Goal: Information Seeking & Learning: Learn about a topic

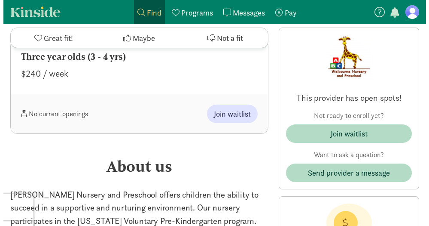
scroll to position [1117, 0]
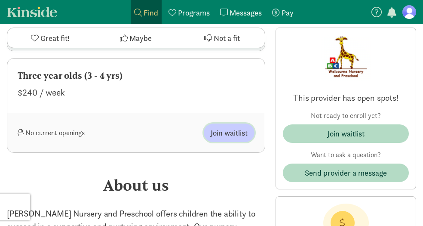
click at [227, 127] on span "Join waitlist" at bounding box center [229, 133] width 37 height 12
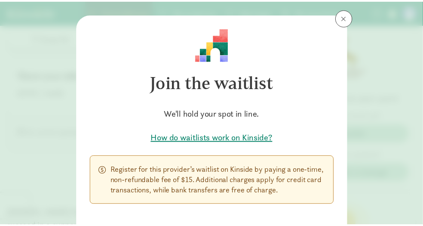
scroll to position [0, 0]
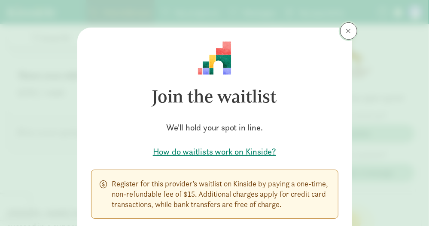
click at [346, 32] on span at bounding box center [348, 31] width 5 height 7
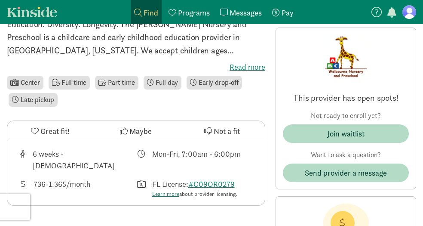
scroll to position [258, 0]
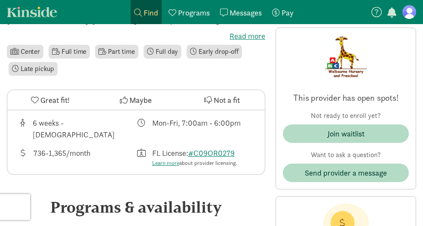
click at [135, 98] on span "Maybe" at bounding box center [140, 100] width 22 height 12
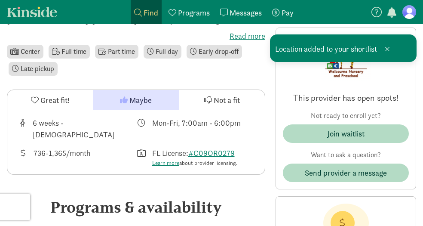
click at [0, 0] on span "Find child care" at bounding box center [0, 0] width 0 height 0
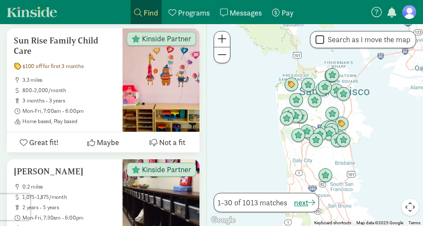
click at [352, 41] on label "Search as I move the map" at bounding box center [367, 39] width 86 height 10
click at [324, 41] on input "Search as I move the map" at bounding box center [319, 40] width 9 height 12
click at [352, 41] on label "Search as I move the map" at bounding box center [367, 39] width 86 height 10
click at [324, 41] on input "Search as I move the map" at bounding box center [319, 40] width 9 height 12
checkbox input "false"
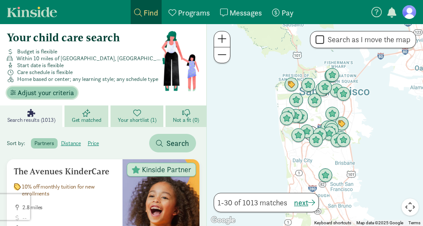
click at [55, 98] on span "Adjust your criteria" at bounding box center [46, 93] width 56 height 10
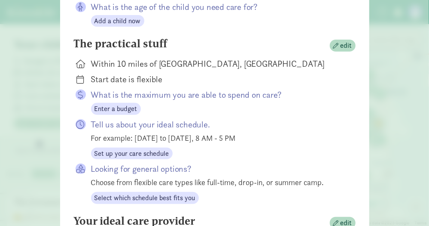
scroll to position [129, 0]
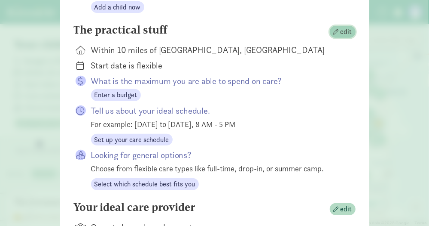
click at [330, 34] on button "edit" at bounding box center [343, 32] width 26 height 12
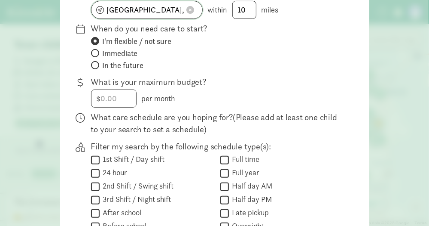
click at [162, 14] on input "San Francisco, CA" at bounding box center [147, 9] width 111 height 17
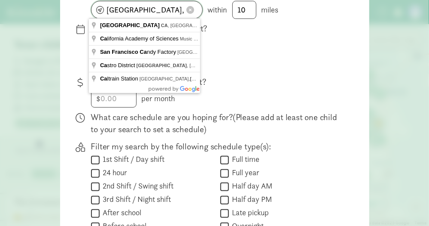
click at [162, 14] on input "San Francisco, CA" at bounding box center [147, 9] width 111 height 17
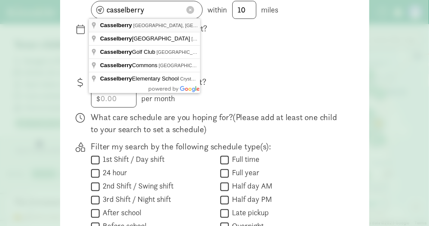
type input "Casselberry, FL, USA"
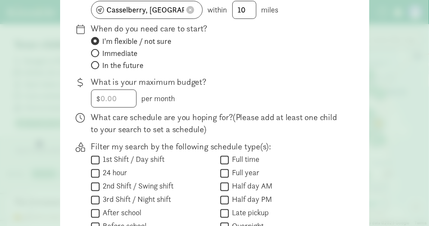
click at [96, 65] on span at bounding box center [95, 65] width 8 height 8
click at [96, 65] on input "In the future" at bounding box center [94, 65] width 6 height 6
radio input "true"
radio input "false"
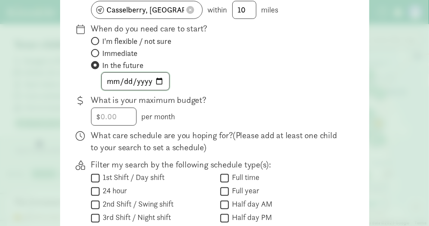
click at [116, 80] on input "date" at bounding box center [135, 81] width 67 height 17
click at [111, 80] on input "date" at bounding box center [135, 81] width 67 height 17
click at [119, 81] on input "date" at bounding box center [135, 81] width 67 height 17
click at [129, 82] on input "date" at bounding box center [135, 81] width 67 height 17
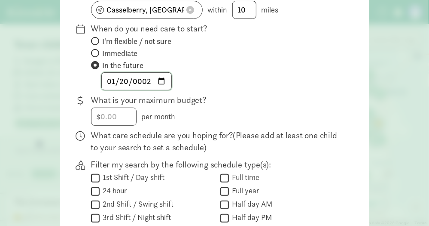
type input "0026-01-20"
type input "2026-01-20"
click at [236, 100] on p "What is your maximum budget?" at bounding box center [216, 100] width 251 height 12
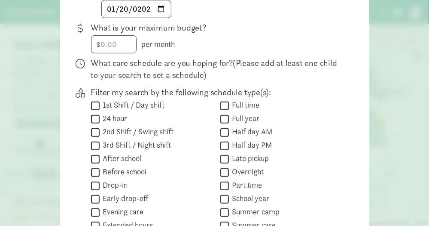
scroll to position [215, 0]
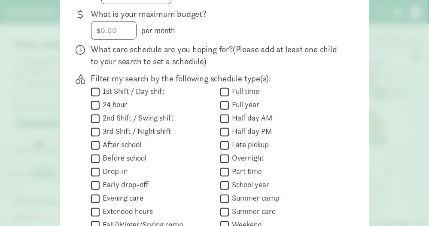
click at [223, 92] on input "Full time" at bounding box center [224, 92] width 9 height 12
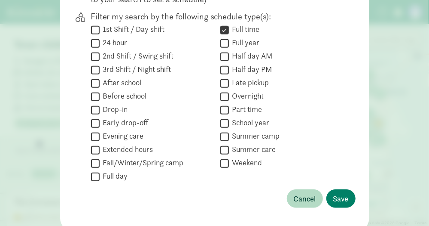
scroll to position [223, 0]
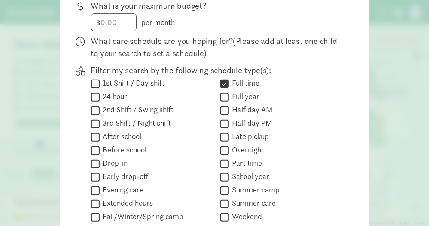
click at [230, 80] on label "Full time" at bounding box center [244, 83] width 31 height 10
click at [229, 80] on input "Full time" at bounding box center [224, 84] width 9 height 12
checkbox input "false"
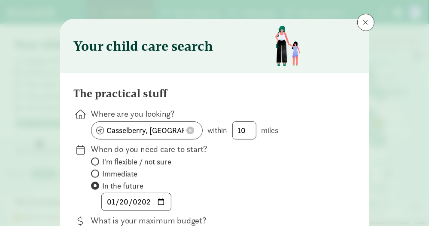
scroll to position [8, 0]
click at [249, 130] on input "10" at bounding box center [244, 130] width 23 height 17
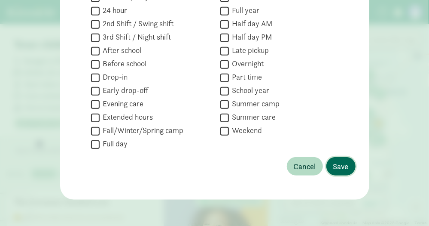
click at [343, 161] on span "Save" at bounding box center [341, 166] width 15 height 12
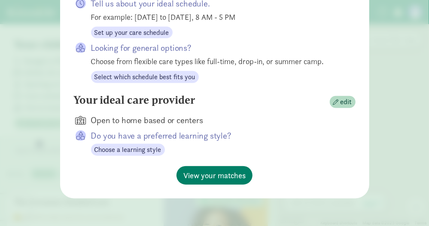
scroll to position [235, 0]
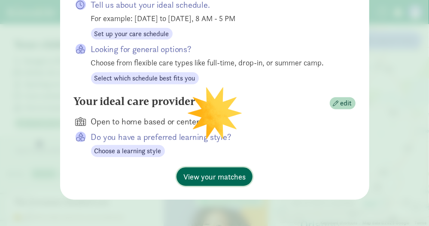
click at [221, 173] on span "View your matches" at bounding box center [215, 177] width 62 height 12
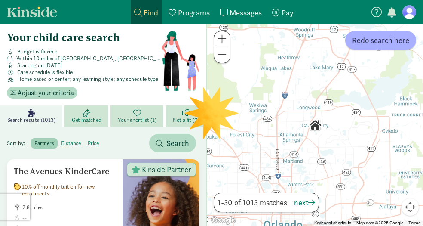
click at [62, 69] on span "Starting on Jan 20, 2026" at bounding box center [39, 65] width 45 height 7
click at [60, 98] on span "Adjust your criteria" at bounding box center [46, 93] width 56 height 10
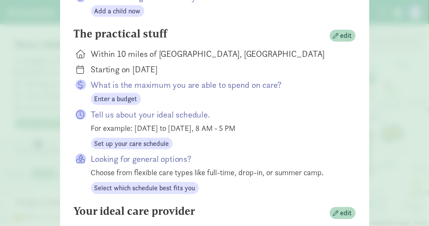
scroll to position [129, 0]
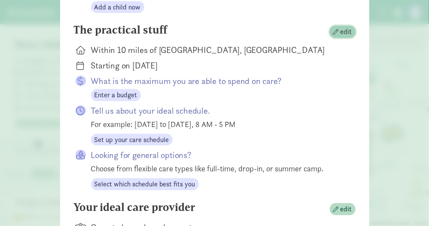
click at [334, 33] on span "button" at bounding box center [337, 32] width 6 height 6
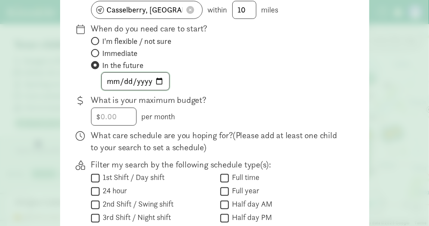
click at [125, 79] on input "2026-01-20" at bounding box center [135, 81] width 67 height 17
type input "2026-01-01"
click at [231, 97] on p "What is your maximum budget?" at bounding box center [216, 100] width 251 height 12
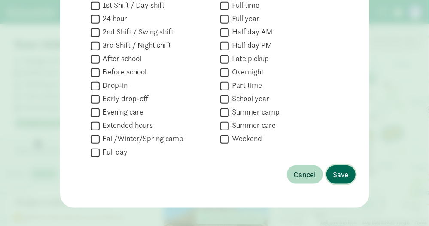
click at [347, 171] on button "Save" at bounding box center [341, 174] width 29 height 18
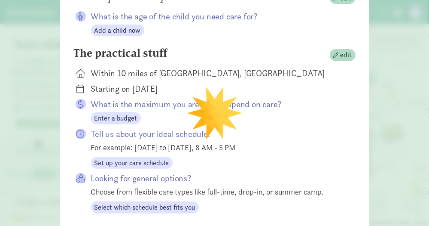
scroll to position [63, 0]
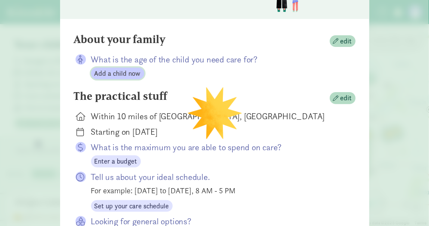
click at [122, 72] on span "Add a child now" at bounding box center [118, 73] width 46 height 10
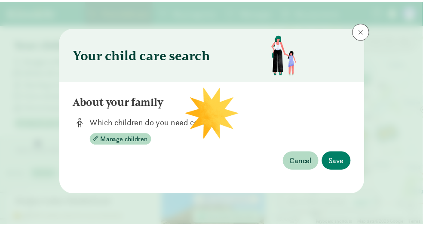
scroll to position [0, 0]
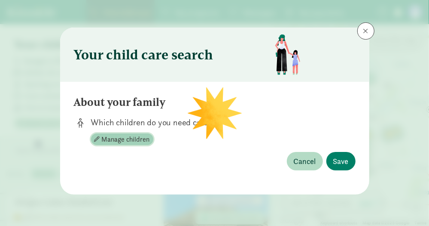
click at [137, 137] on span "Manage children" at bounding box center [126, 139] width 48 height 10
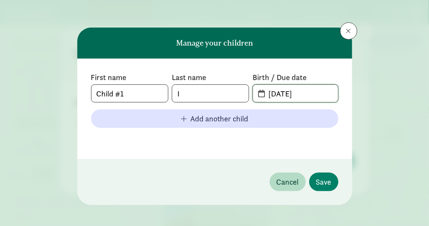
click at [269, 92] on input "09-04-2025" at bounding box center [300, 93] width 74 height 17
click at [290, 94] on input "09-04-2025" at bounding box center [300, 93] width 74 height 17
type input "04-08-2022"
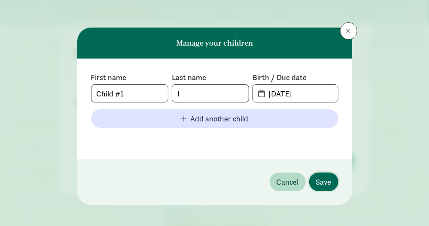
click at [316, 178] on span "Save" at bounding box center [323, 182] width 15 height 12
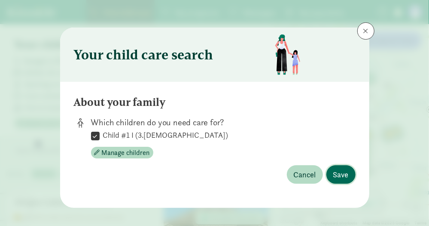
click at [334, 177] on span "Save" at bounding box center [341, 174] width 15 height 12
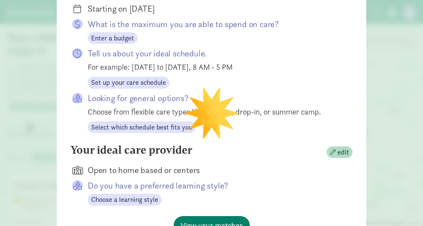
scroll to position [221, 0]
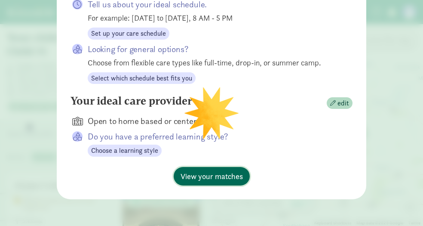
click at [211, 170] on span "View your matches" at bounding box center [212, 176] width 62 height 12
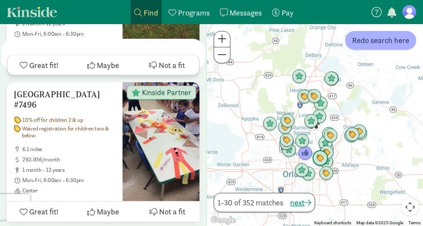
scroll to position [1117, 0]
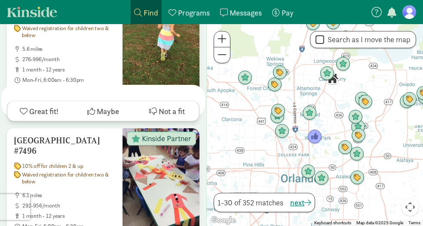
drag, startPoint x: 331, startPoint y: 138, endPoint x: 375, endPoint y: 110, distance: 51.6
click at [375, 110] on div at bounding box center [315, 125] width 216 height 202
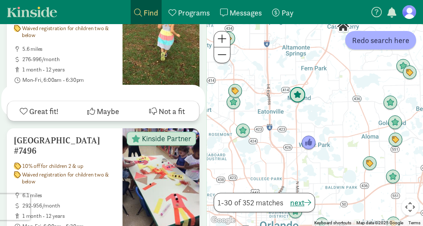
click at [309, 95] on img "Click to see details" at bounding box center [297, 94] width 23 height 23
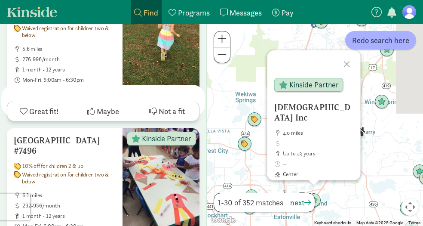
click at [394, 184] on div "Maitland Presbyterian Church Inc 4.0 miles up to 13 years Center Kinside Partne…" at bounding box center [315, 125] width 216 height 202
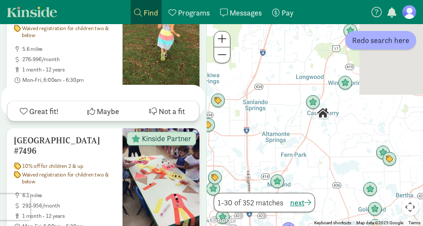
drag, startPoint x: 358, startPoint y: 147, endPoint x: 347, endPoint y: 143, distance: 11.7
click at [348, 144] on div at bounding box center [315, 125] width 216 height 202
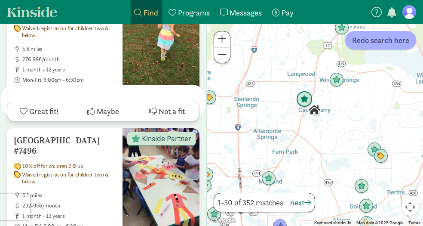
click at [316, 98] on img "Click to see details" at bounding box center [304, 99] width 23 height 23
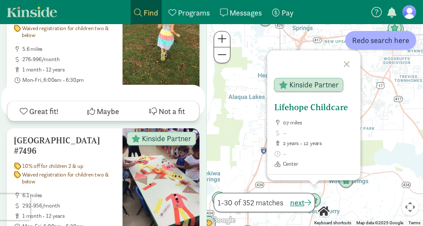
click at [342, 110] on h5 "Lifehope Childcare" at bounding box center [314, 107] width 80 height 10
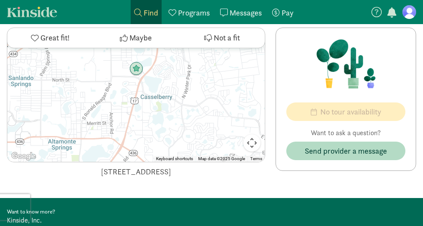
scroll to position [477, 0]
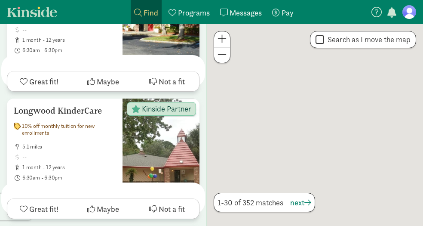
scroll to position [1117, 0]
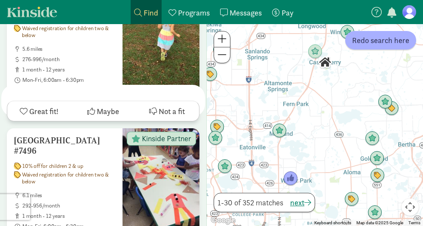
drag, startPoint x: 332, startPoint y: 152, endPoint x: 341, endPoint y: 107, distance: 45.6
click at [341, 107] on div at bounding box center [315, 125] width 216 height 202
click at [302, 179] on img "Click to see details" at bounding box center [290, 178] width 23 height 23
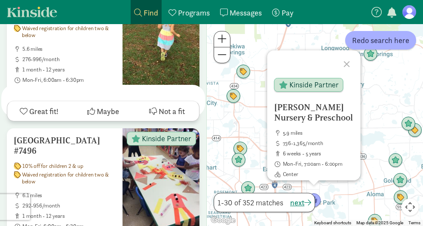
click at [289, 122] on div "[PERSON_NAME] Nursery & Preschool 5.9 miles 736-1,365/month 6 weeks - 5 years M…" at bounding box center [315, 125] width 216 height 202
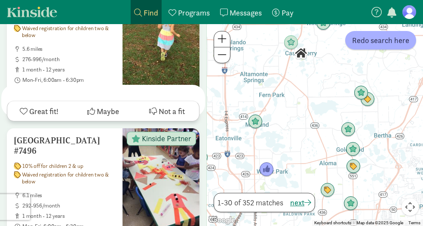
drag, startPoint x: 373, startPoint y: 126, endPoint x: 320, endPoint y: 89, distance: 64.8
click at [320, 89] on div at bounding box center [315, 125] width 216 height 202
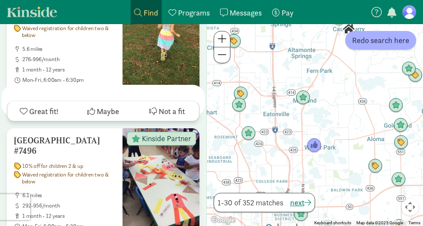
drag, startPoint x: 337, startPoint y: 119, endPoint x: 365, endPoint y: 102, distance: 33.1
click at [365, 102] on div at bounding box center [315, 125] width 216 height 202
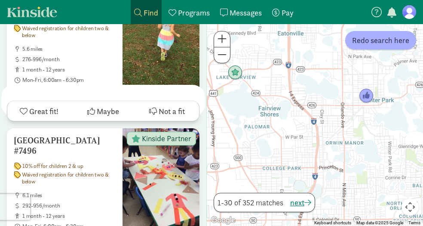
drag, startPoint x: 322, startPoint y: 118, endPoint x: 346, endPoint y: 49, distance: 73.7
click at [346, 49] on div at bounding box center [315, 125] width 216 height 202
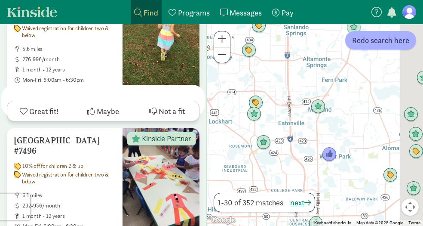
drag, startPoint x: 354, startPoint y: 89, endPoint x: 339, endPoint y: 171, distance: 83.4
click at [339, 171] on div at bounding box center [315, 125] width 216 height 202
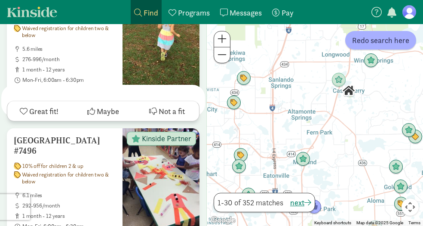
drag, startPoint x: 383, startPoint y: 100, endPoint x: 375, endPoint y: 139, distance: 40.0
click at [375, 139] on div at bounding box center [315, 125] width 216 height 202
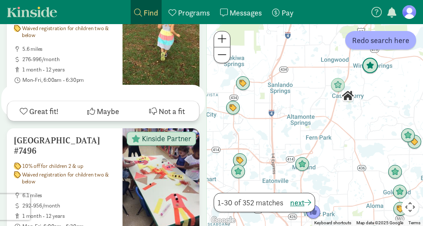
click at [382, 67] on img "Click to see details" at bounding box center [369, 65] width 23 height 23
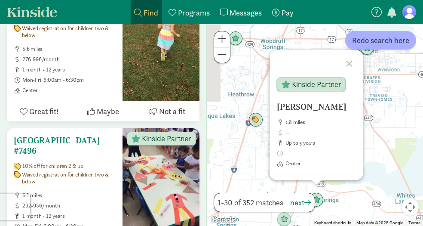
scroll to position [1075, 0]
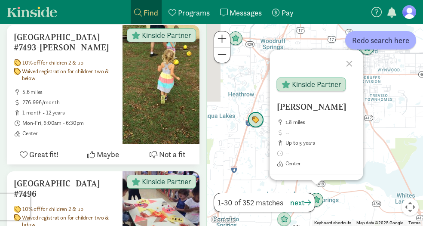
click at [267, 109] on img "Click to see details" at bounding box center [255, 119] width 23 height 23
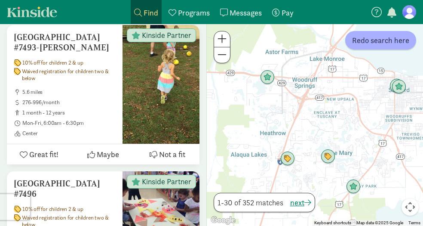
drag, startPoint x: 412, startPoint y: 135, endPoint x: 386, endPoint y: 136, distance: 26.2
click at [382, 90] on div at bounding box center [315, 125] width 216 height 202
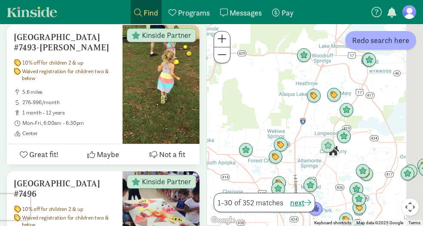
drag, startPoint x: 400, startPoint y: 140, endPoint x: 395, endPoint y: 55, distance: 85.7
click at [395, 55] on div at bounding box center [315, 125] width 216 height 202
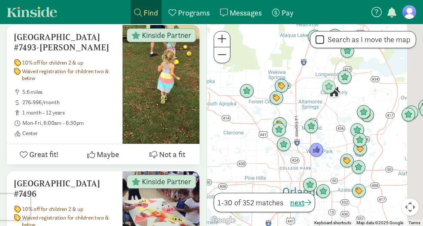
drag, startPoint x: 371, startPoint y: 148, endPoint x: 373, endPoint y: 117, distance: 30.5
click at [373, 117] on div at bounding box center [315, 125] width 216 height 202
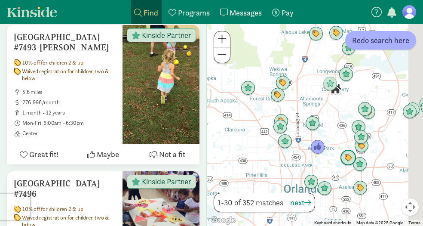
click at [360, 157] on img "Click to see details" at bounding box center [348, 157] width 23 height 23
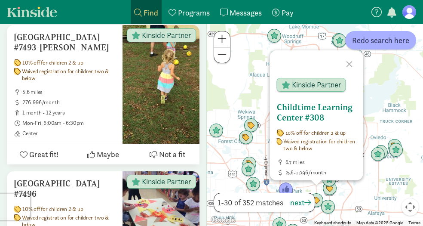
click at [337, 121] on h5 "Childtime Learning Center #308" at bounding box center [316, 112] width 80 height 21
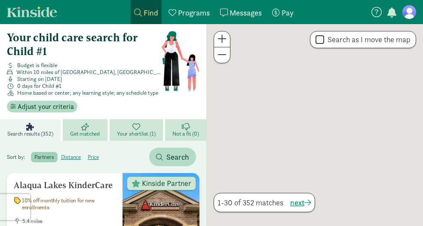
scroll to position [1075, 0]
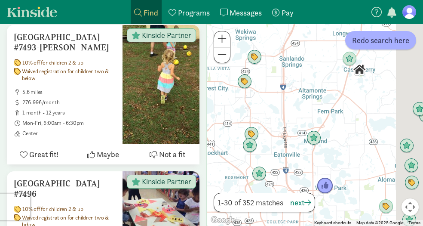
click at [337, 185] on img "Click to see details" at bounding box center [324, 185] width 23 height 23
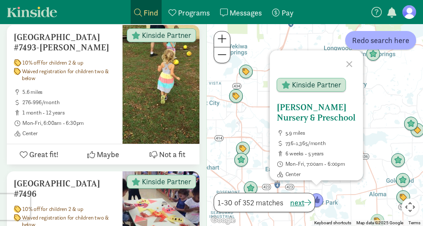
click at [345, 110] on h5 "[PERSON_NAME] Nursery & Preschool" at bounding box center [316, 112] width 80 height 21
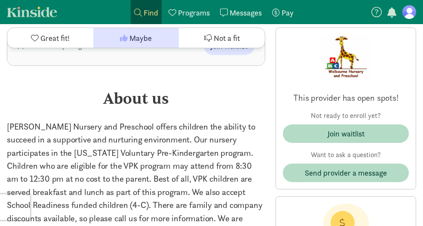
scroll to position [1246, 0]
